Goal: Book appointment/travel/reservation

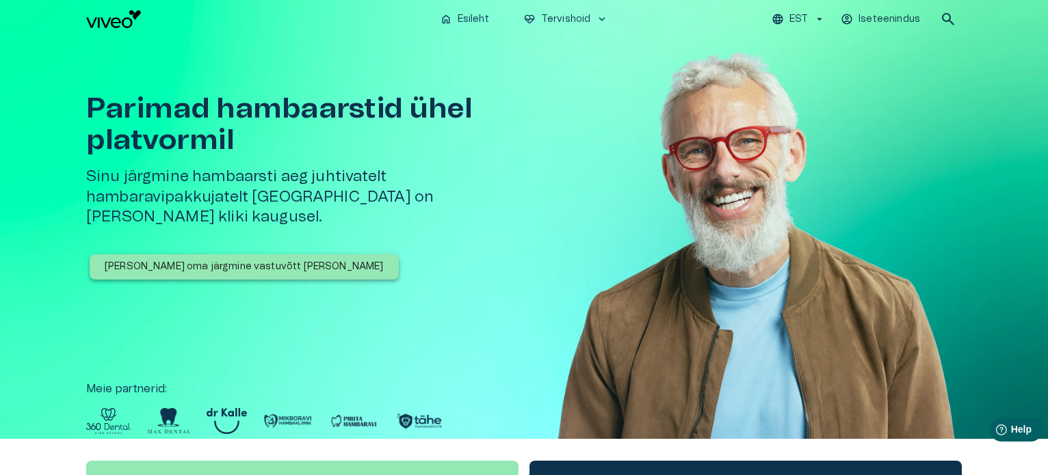
click at [197, 133] on h1 "Parimad hambaarstid ühel platvormil" at bounding box center [307, 124] width 443 height 63
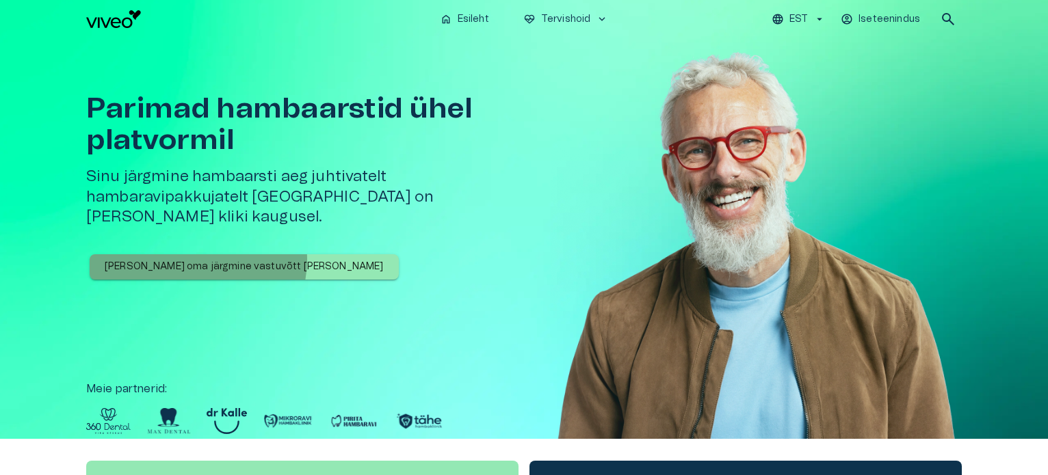
click at [197, 260] on p "[PERSON_NAME] oma järgmine vastuvõtt [PERSON_NAME]" at bounding box center [244, 267] width 279 height 14
